Goal: Information Seeking & Learning: Learn about a topic

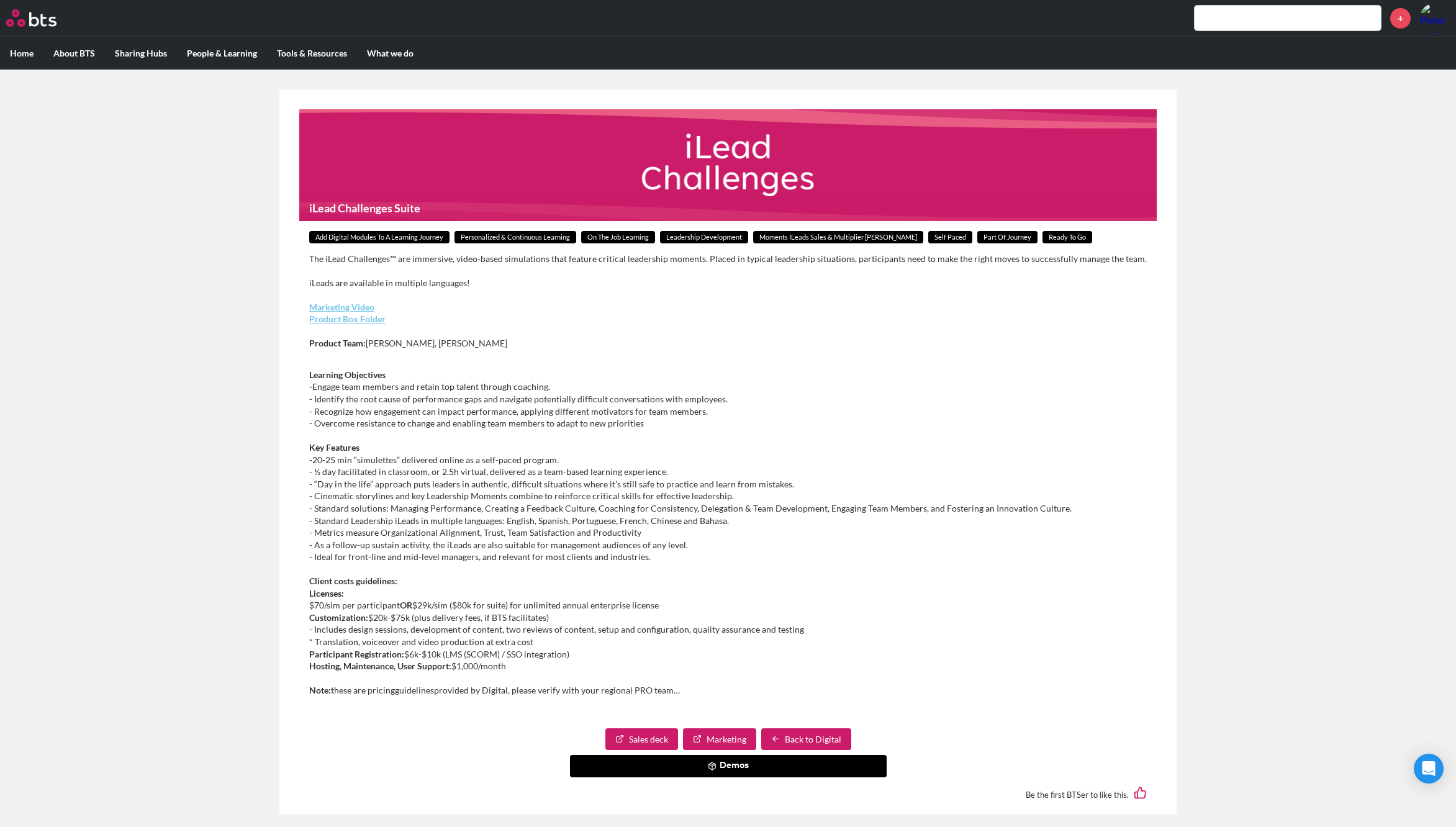
click at [717, 765] on button "Demos" at bounding box center [728, 766] width 317 height 22
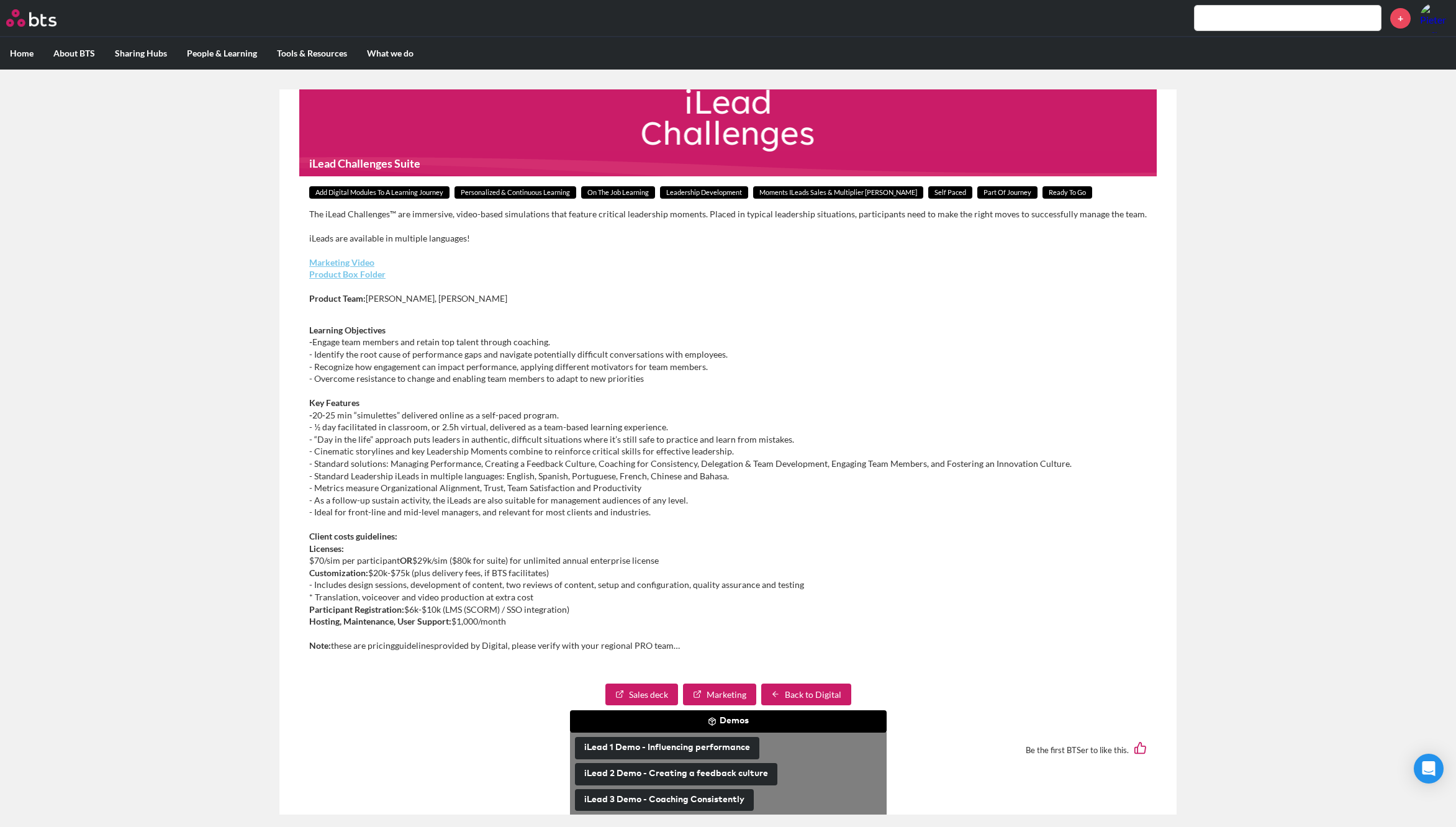
scroll to position [97, 0]
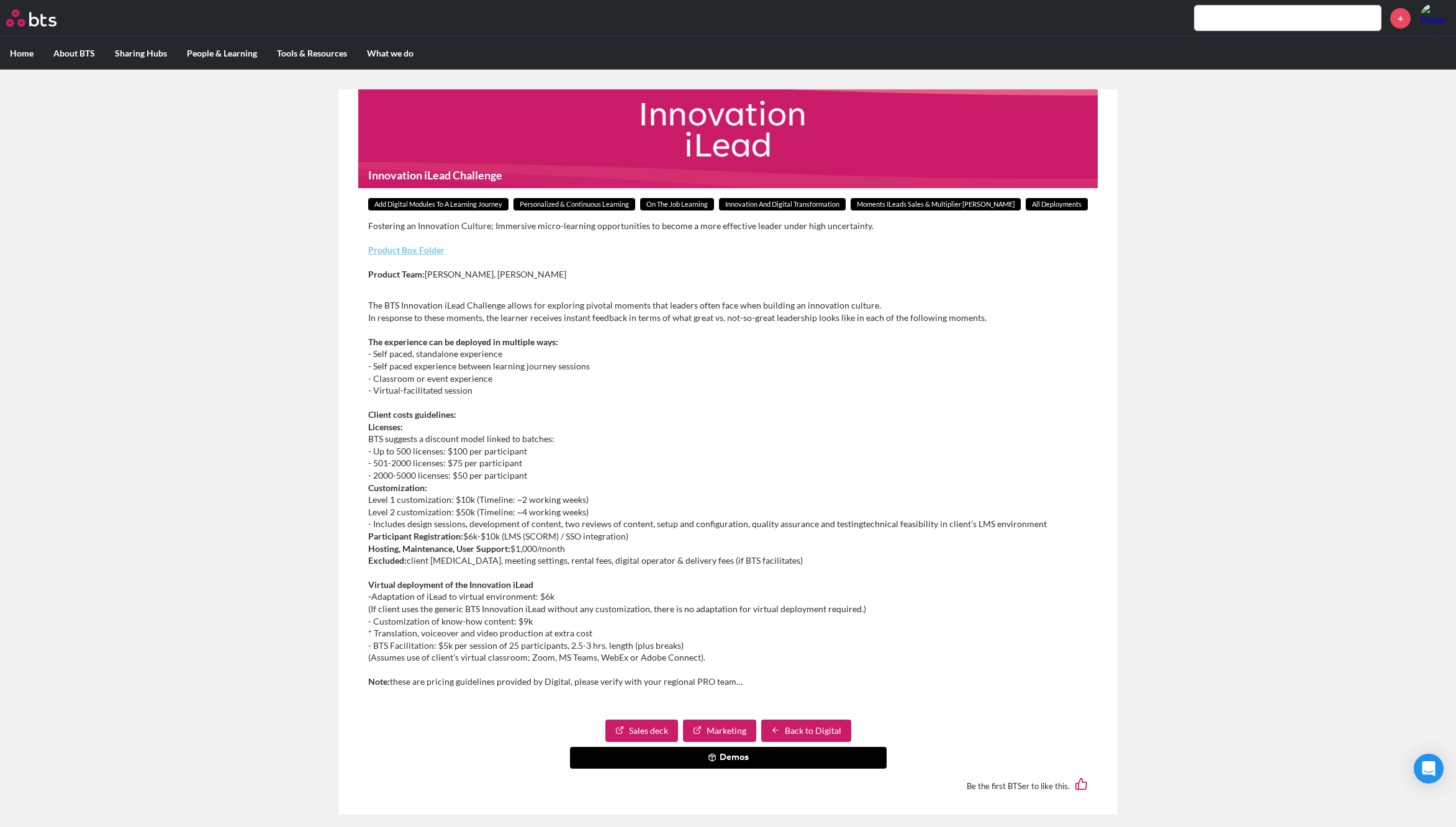
scroll to position [52, 0]
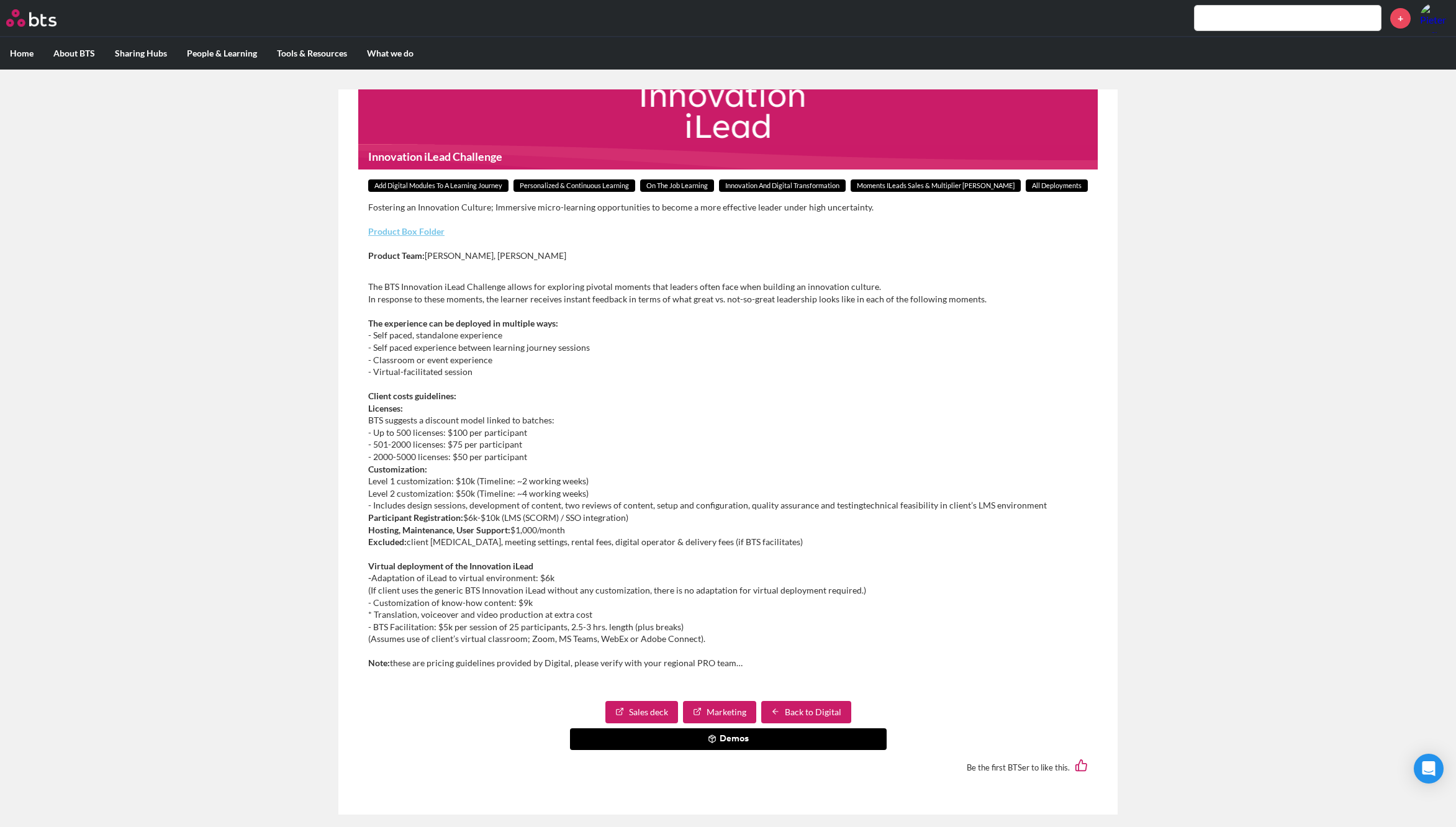
click at [734, 739] on button "Demos" at bounding box center [728, 740] width 317 height 22
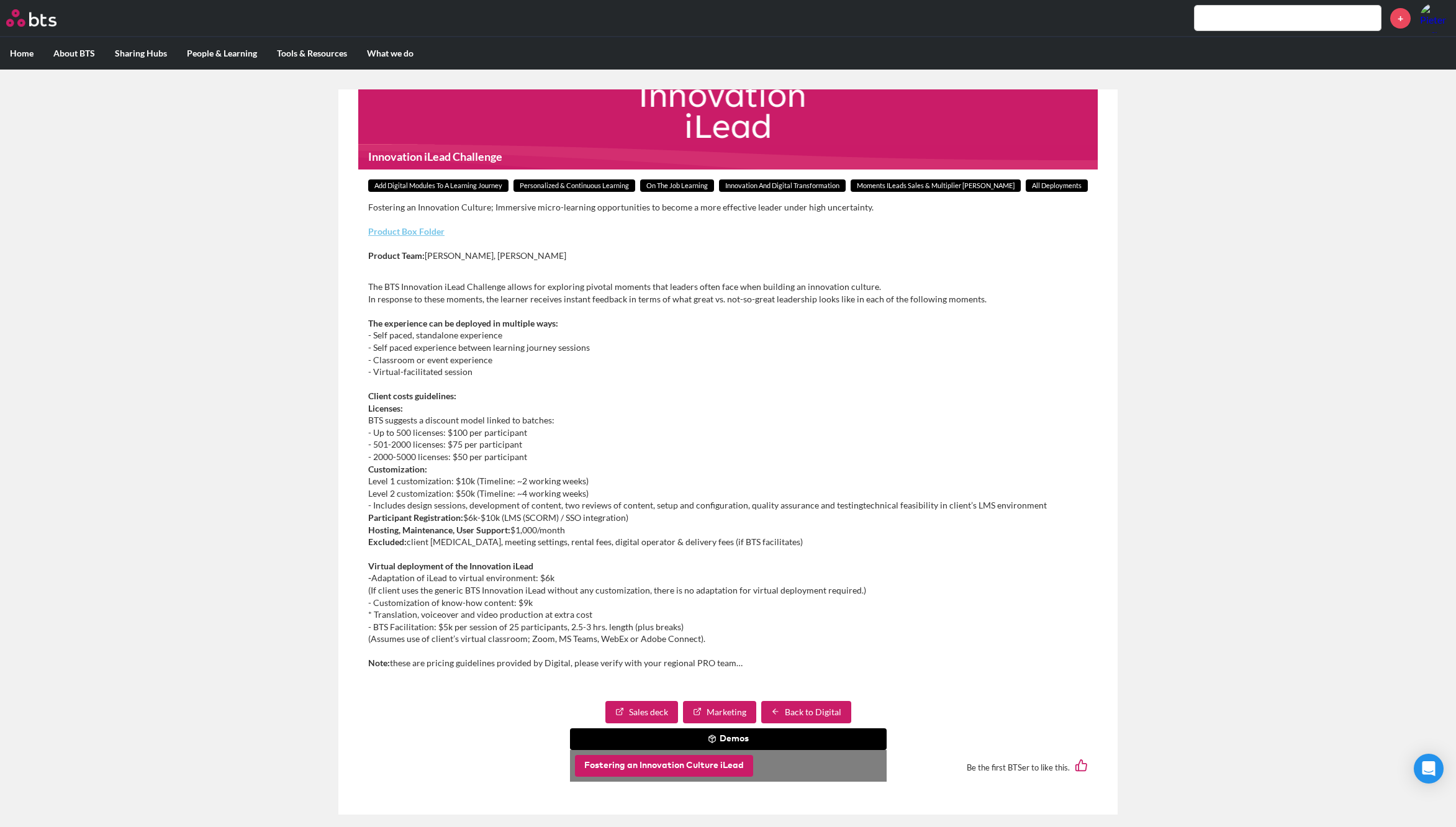
click at [676, 765] on button "Fostering an Innovation Culture iLead" at bounding box center [664, 766] width 178 height 22
